Goal: Task Accomplishment & Management: Manage account settings

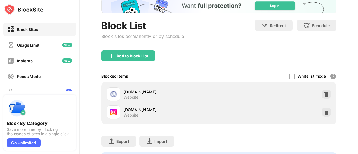
scroll to position [37, 0]
click at [324, 93] on img at bounding box center [326, 94] width 6 height 6
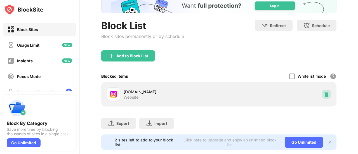
click at [324, 96] on div at bounding box center [325, 94] width 9 height 9
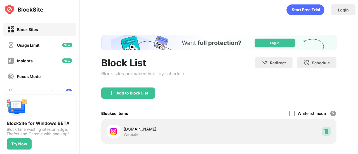
click at [323, 134] on img at bounding box center [326, 131] width 6 height 6
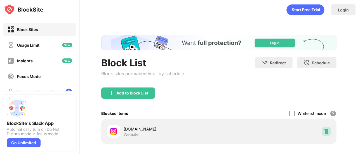
click at [323, 128] on img at bounding box center [326, 131] width 6 height 6
click at [325, 131] on div at bounding box center [325, 131] width 9 height 9
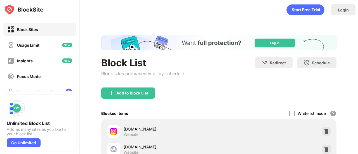
scroll to position [69, 0]
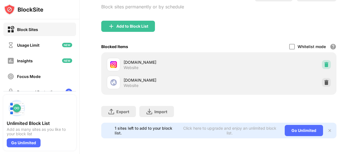
click at [324, 62] on img at bounding box center [326, 65] width 6 height 6
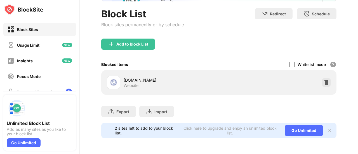
scroll to position [53, 0]
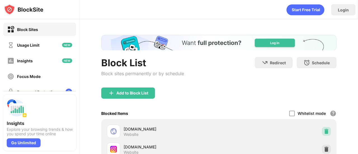
click at [323, 130] on img at bounding box center [326, 131] width 6 height 6
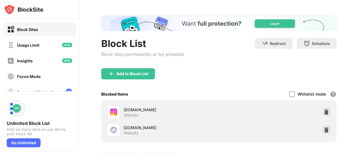
scroll to position [20, 0]
click at [323, 111] on img at bounding box center [326, 112] width 6 height 6
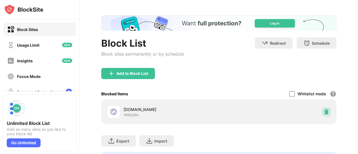
click at [321, 114] on div at bounding box center [325, 111] width 9 height 9
